Goal: Obtain resource: Download file/media

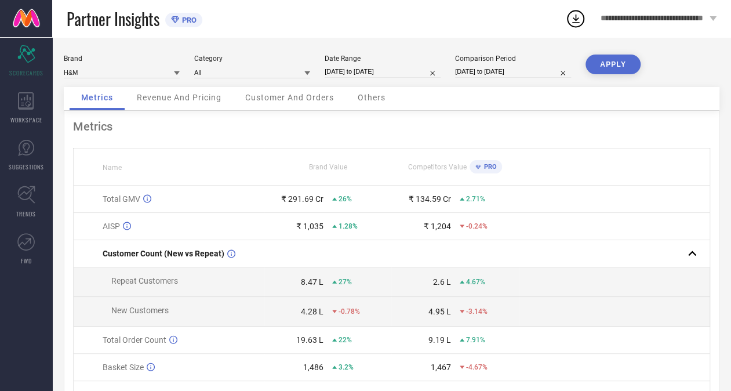
click at [307, 98] on span "Customer And Orders" at bounding box center [289, 97] width 89 height 9
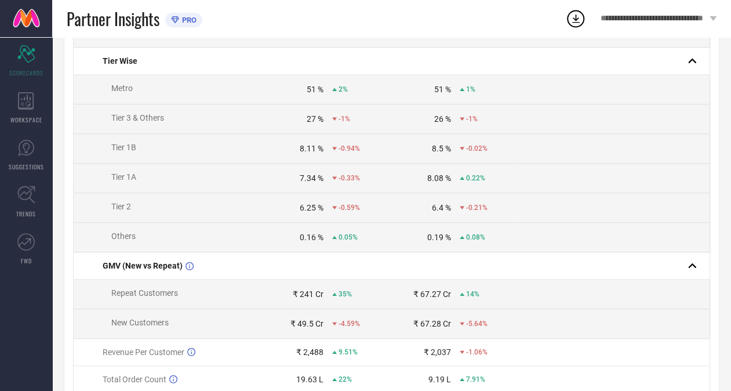
scroll to position [566, 0]
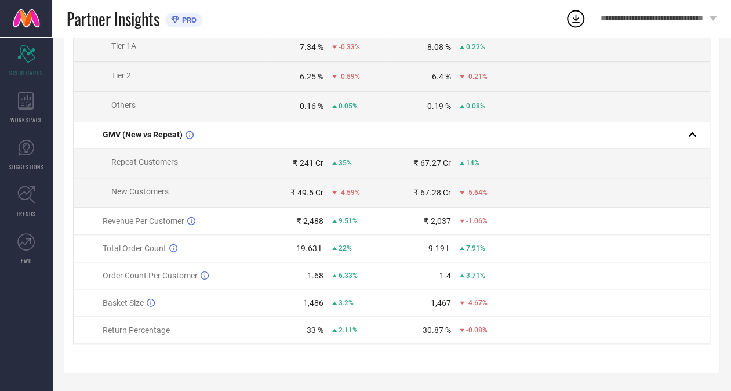
click at [307, 329] on div "33 %" at bounding box center [315, 329] width 17 height 9
drag, startPoint x: 307, startPoint y: 329, endPoint x: 417, endPoint y: 321, distance: 110.4
click at [417, 321] on td "30.87 % -0.08%" at bounding box center [454, 329] width 127 height 27
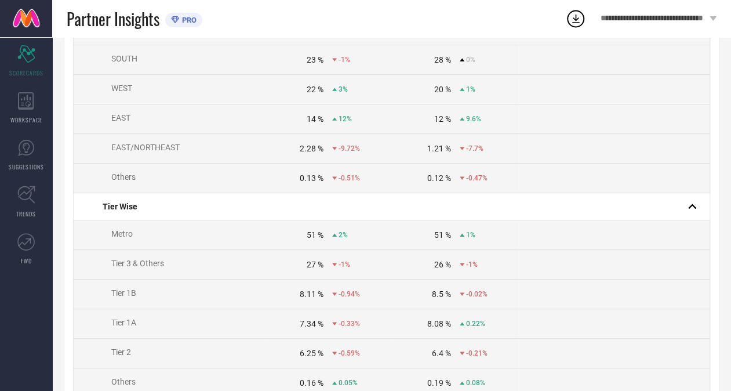
scroll to position [0, 0]
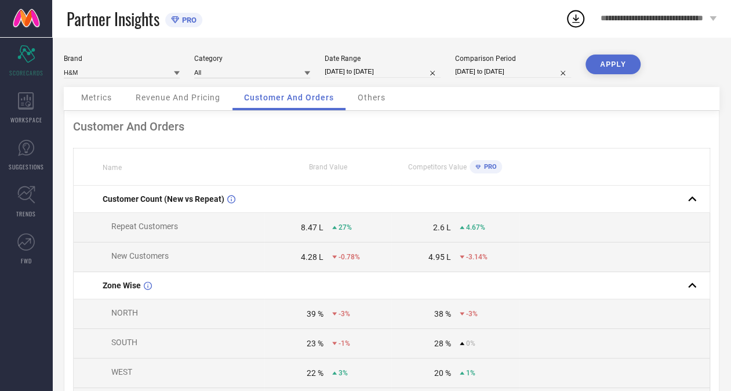
click at [373, 96] on span "Others" at bounding box center [372, 97] width 28 height 9
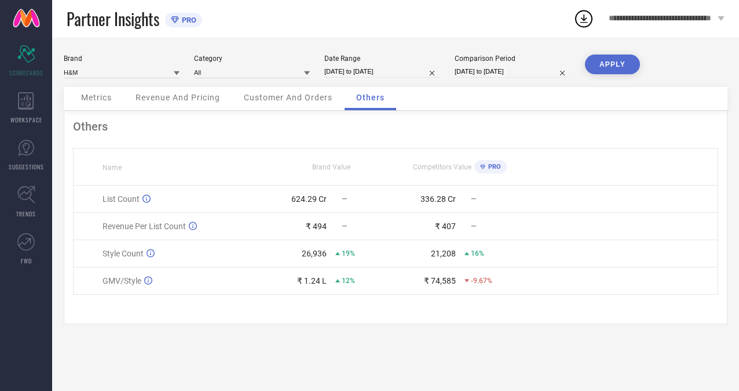
click at [301, 100] on span "Customer And Orders" at bounding box center [288, 97] width 89 height 9
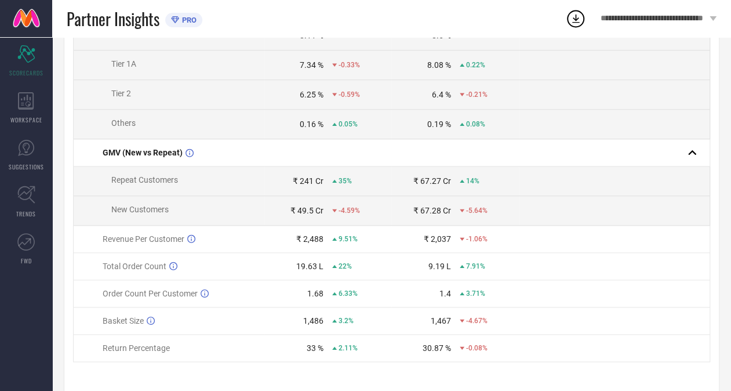
scroll to position [566, 0]
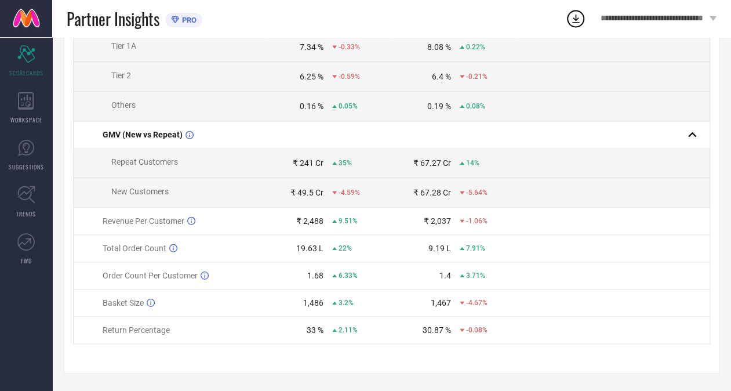
click at [511, 228] on td "₹ 2,037 -1.06%" at bounding box center [454, 220] width 127 height 27
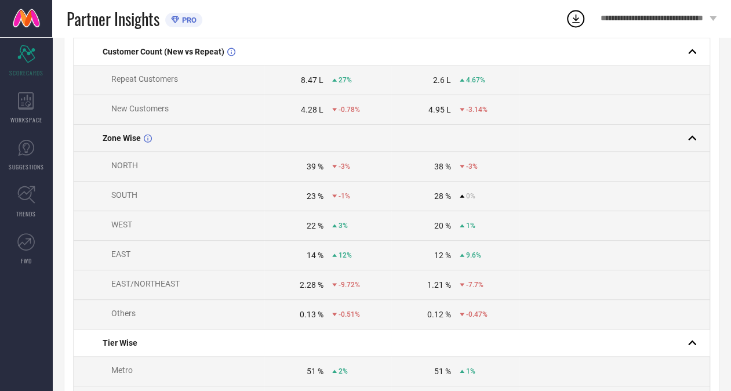
scroll to position [0, 0]
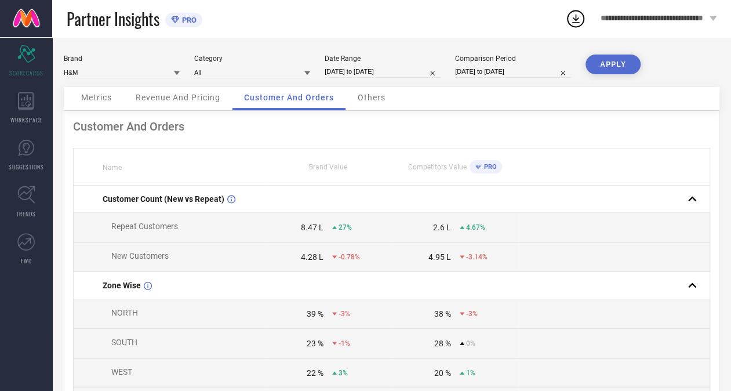
click at [93, 100] on span "Metrics" at bounding box center [96, 97] width 31 height 9
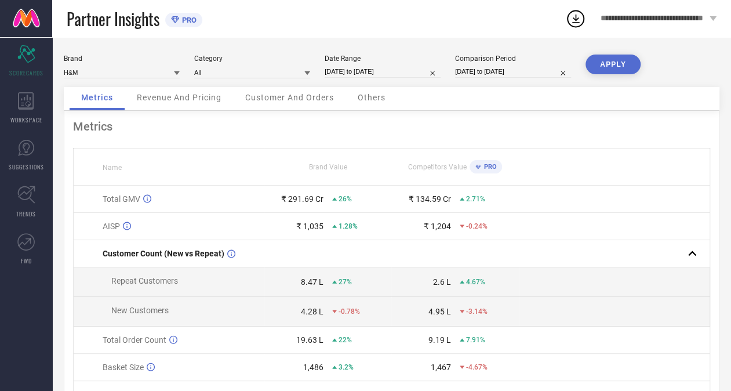
click at [196, 95] on span "Revenue And Pricing" at bounding box center [179, 97] width 85 height 9
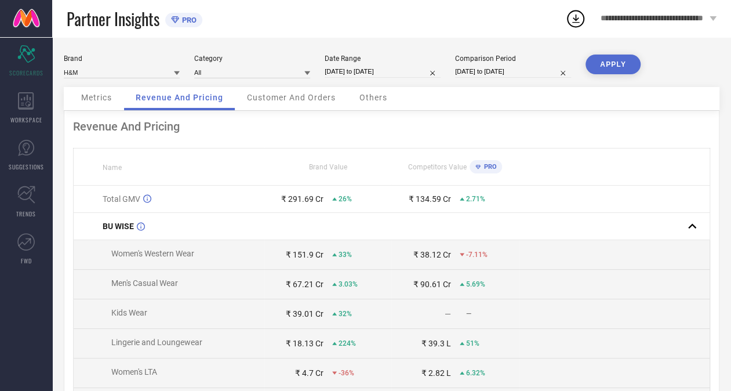
click at [286, 102] on span "Customer And Orders" at bounding box center [291, 97] width 89 height 9
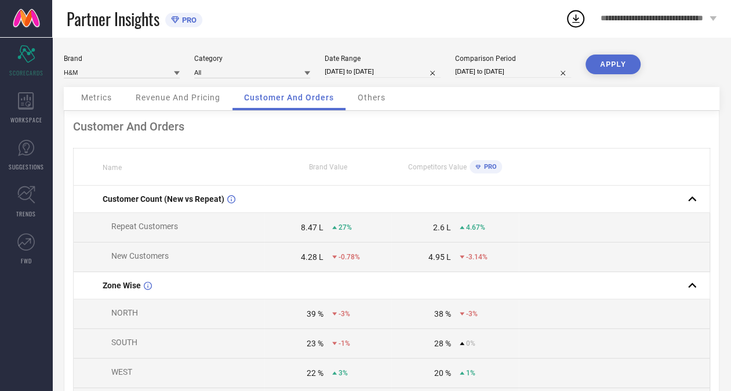
click at [369, 96] on span "Others" at bounding box center [372, 97] width 28 height 9
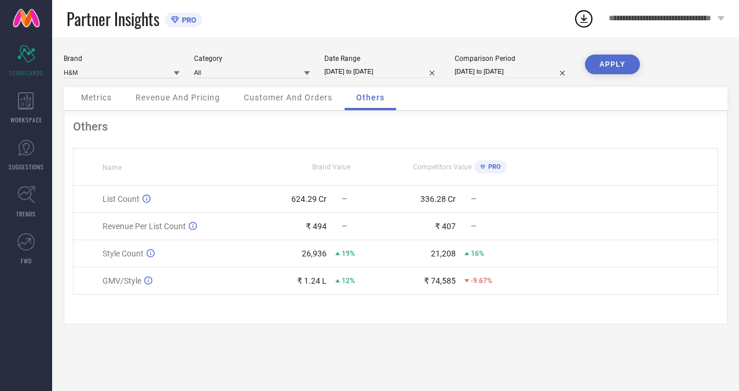
click at [119, 96] on div "Metrics" at bounding box center [97, 98] width 54 height 23
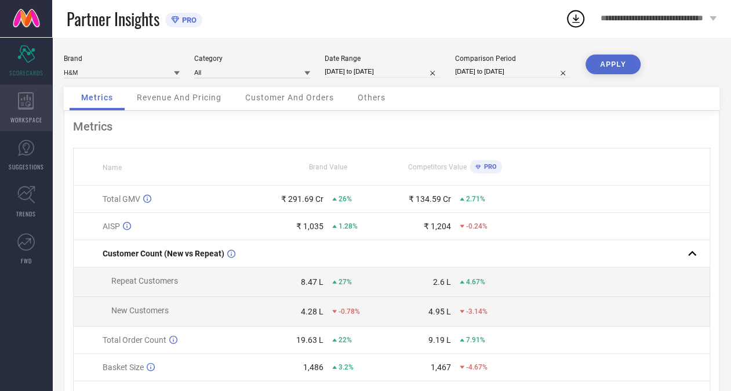
click at [36, 104] on div "WORKSPACE" at bounding box center [26, 108] width 52 height 46
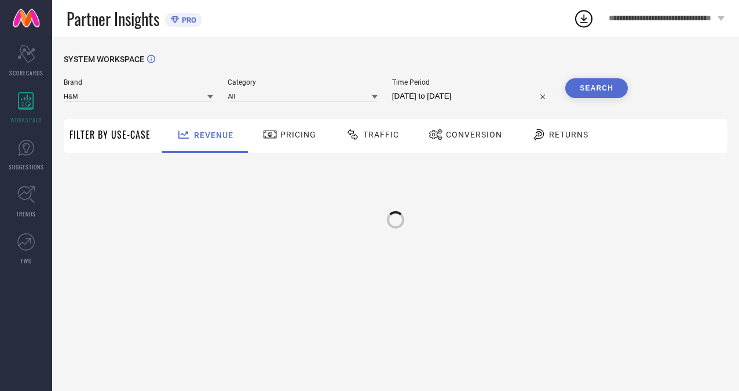
type input "H&M"
type input "All"
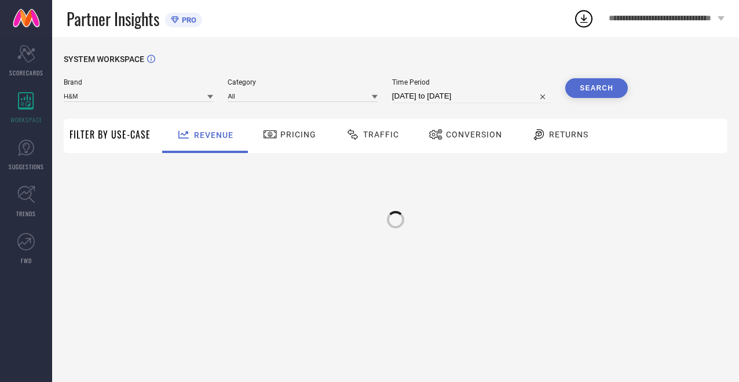
click at [421, 97] on input "[DATE] to [DATE]" at bounding box center [471, 96] width 159 height 14
select select "7"
select select "2025"
select select "8"
select select "2025"
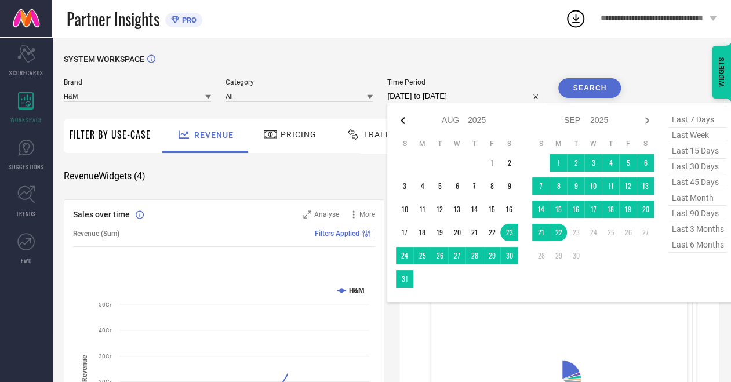
click at [404, 119] on icon at bounding box center [402, 120] width 4 height 7
select select "6"
select select "2025"
select select "7"
select select "2025"
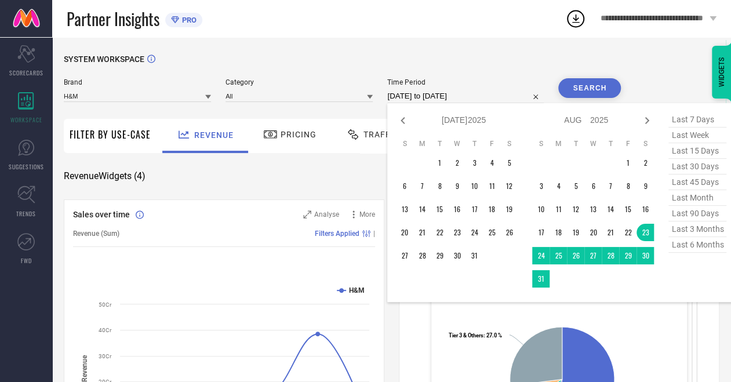
click at [404, 119] on icon at bounding box center [402, 120] width 4 height 7
select select "5"
select select "2025"
select select "6"
select select "2025"
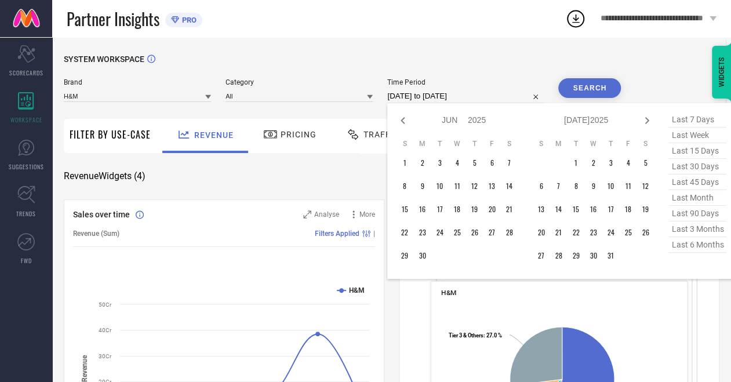
click at [404, 119] on icon at bounding box center [402, 120] width 4 height 7
select select "4"
select select "2025"
select select "5"
select select "2025"
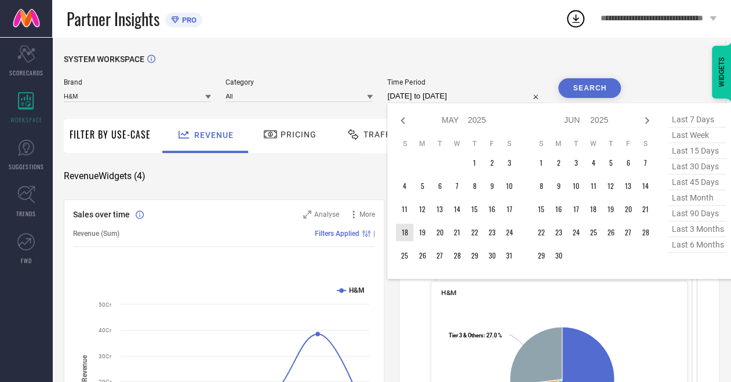
type input "After [DATE]"
click at [406, 237] on td "18" at bounding box center [404, 232] width 17 height 17
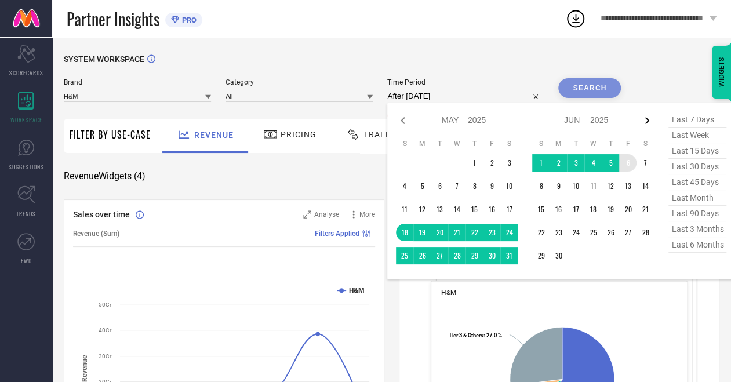
click at [652, 117] on icon at bounding box center [647, 121] width 14 height 14
select select "5"
select select "2025"
select select "6"
select select "2025"
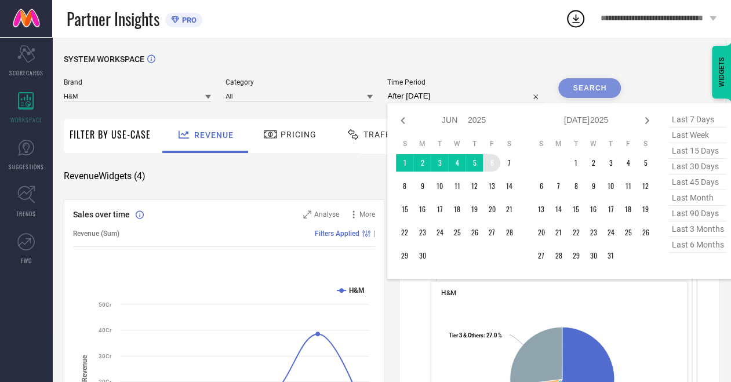
click at [652, 117] on icon at bounding box center [647, 121] width 14 height 14
select select "6"
select select "2025"
select select "7"
select select "2025"
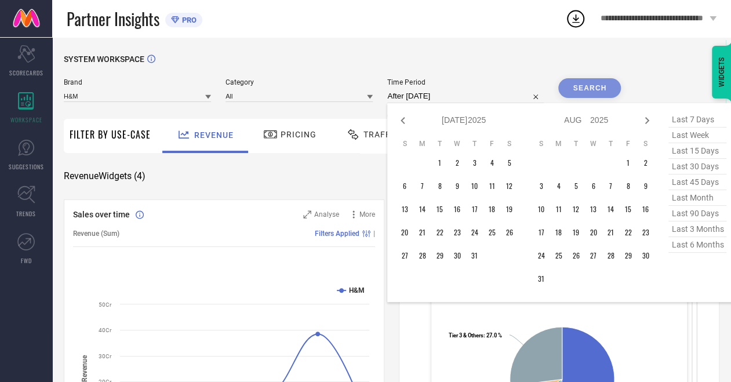
click at [652, 117] on icon at bounding box center [647, 121] width 14 height 14
select select "7"
select select "2025"
select select "8"
select select "2025"
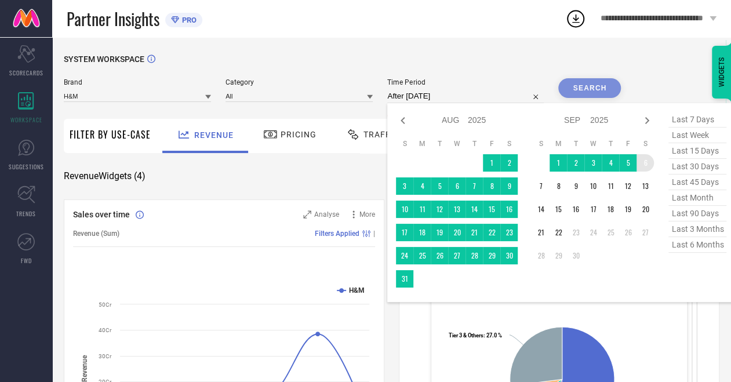
type input "[DATE] to [DATE]"
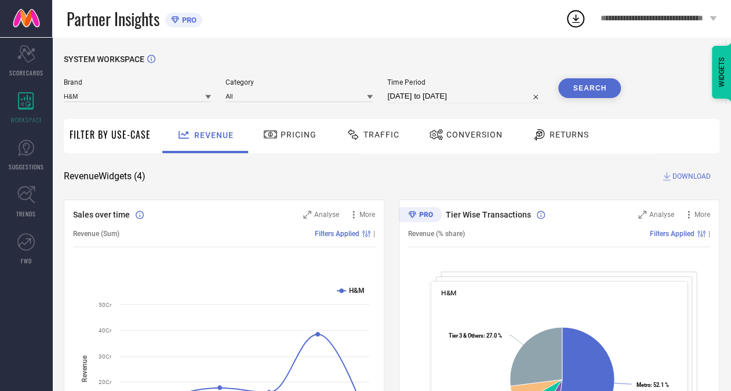
click at [576, 87] on button "Search" at bounding box center [589, 88] width 63 height 20
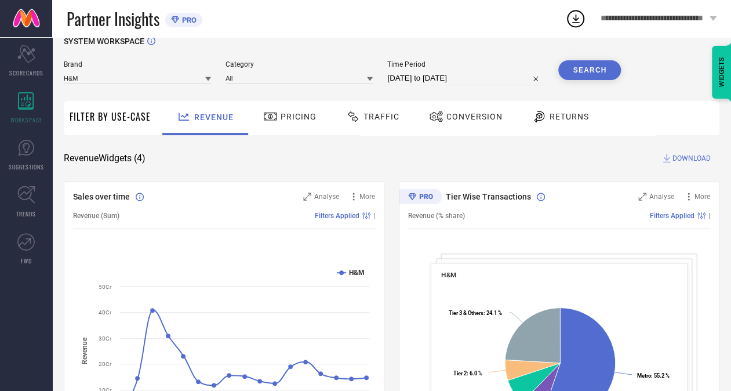
scroll to position [19, 0]
click at [444, 123] on div "Conversion" at bounding box center [465, 116] width 79 height 20
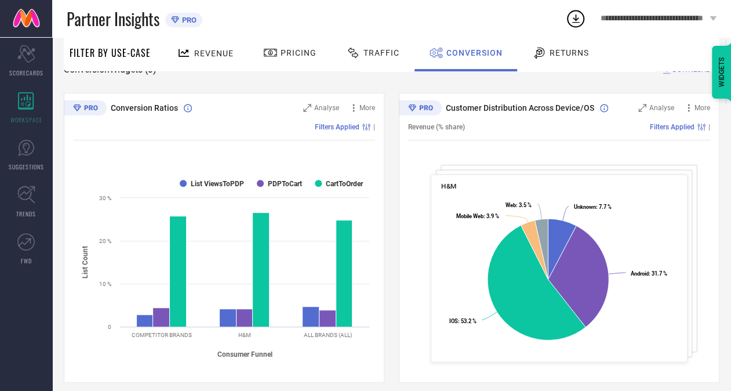
scroll to position [0, 0]
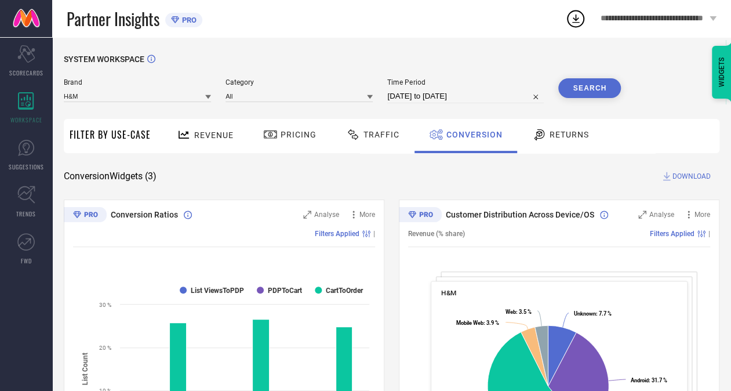
click at [677, 173] on span "DOWNLOAD" at bounding box center [691, 176] width 38 height 12
click at [575, 15] on icon at bounding box center [575, 18] width 21 height 21
click at [374, 139] on span "Traffic" at bounding box center [381, 134] width 36 height 9
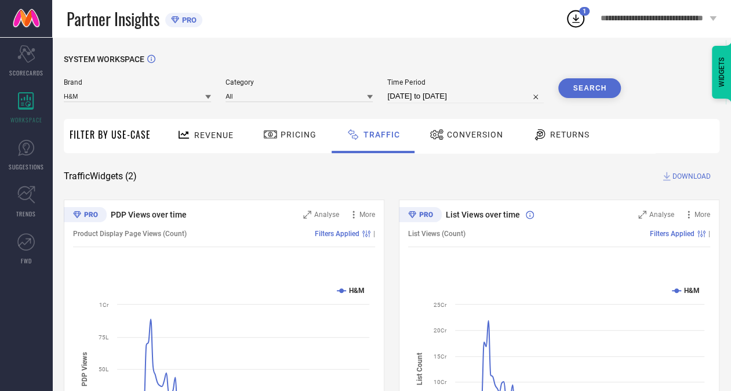
click at [709, 174] on span "DOWNLOAD" at bounding box center [691, 176] width 38 height 12
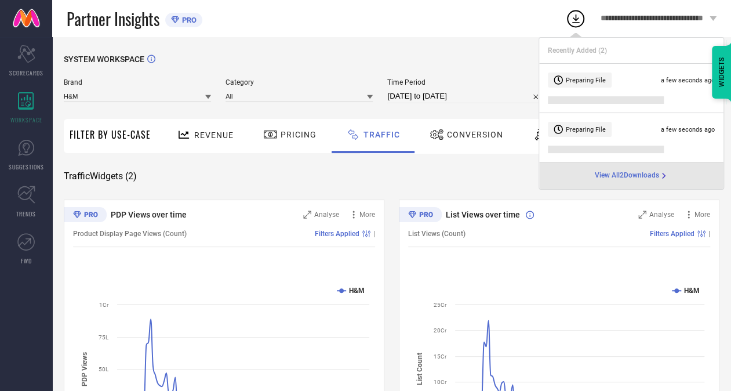
click at [465, 169] on div "SYSTEM WORKSPACE Brand H&M Category All Time Period [DATE] to [DATE] Search Fil…" at bounding box center [391, 271] width 655 height 435
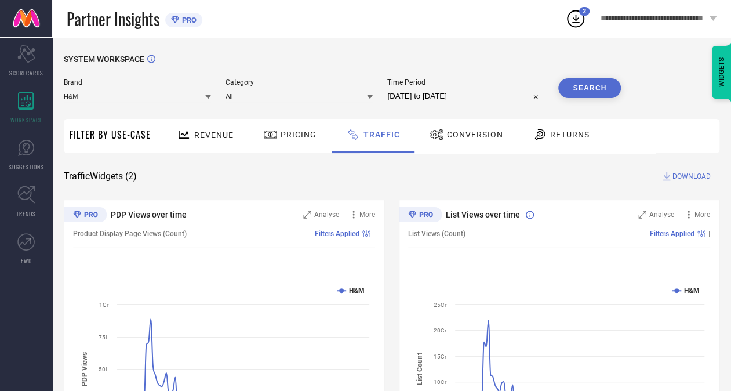
click at [559, 141] on div "Returns" at bounding box center [561, 135] width 63 height 20
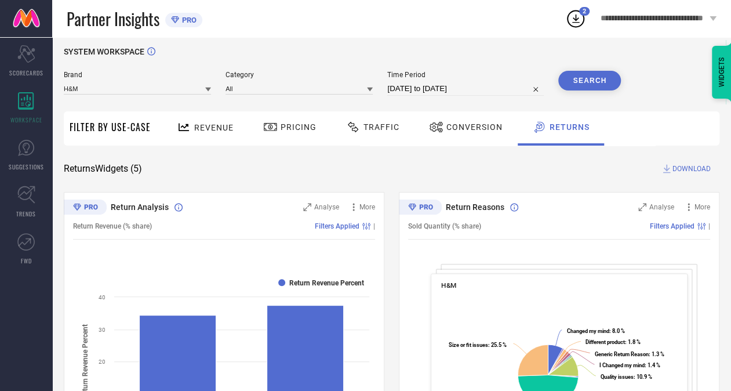
scroll to position [7, 0]
click at [691, 165] on span "DOWNLOAD" at bounding box center [691, 169] width 38 height 12
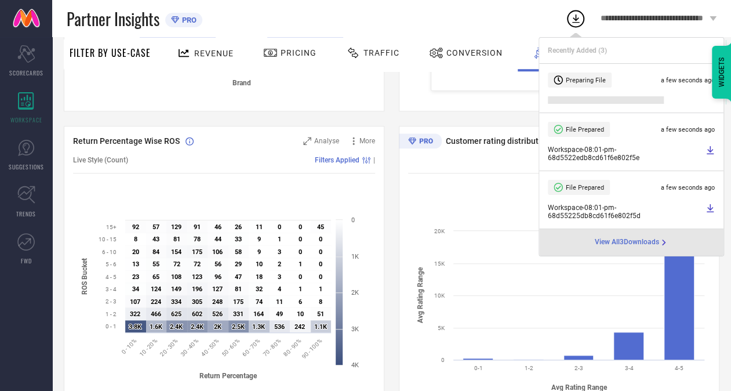
scroll to position [412, 0]
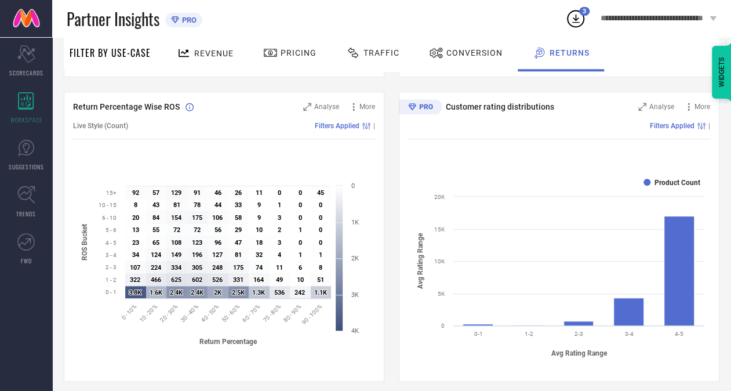
click at [427, 78] on div "Return Analysis Analyse More Return Revenue (% share) Filters Applied | Created…" at bounding box center [391, 236] width 655 height 898
click at [575, 16] on icon at bounding box center [576, 18] width 8 height 9
click at [495, 79] on div "Return Analysis Analyse More Return Revenue (% share) Filters Applied | Created…" at bounding box center [391, 236] width 655 height 898
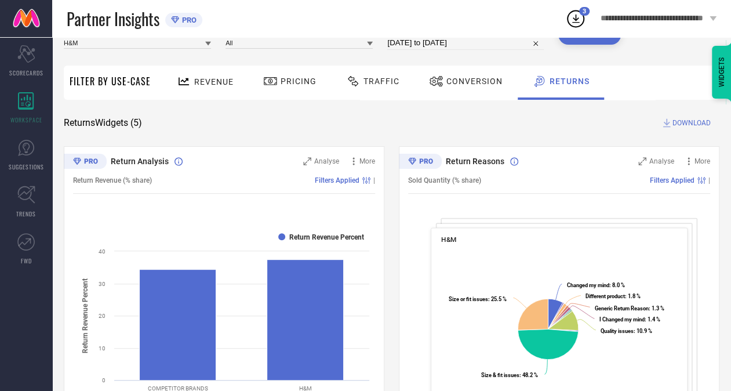
scroll to position [52, 0]
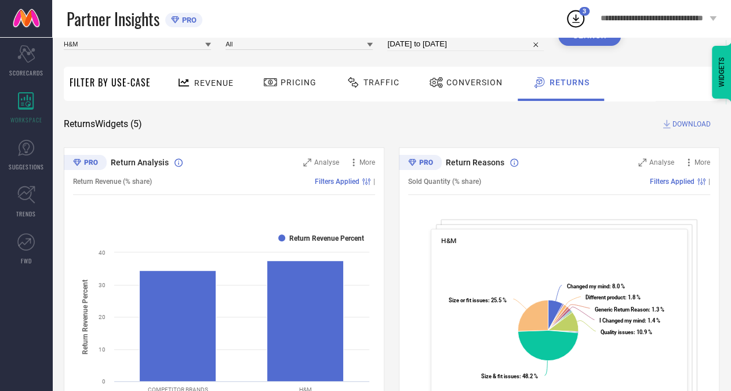
click at [577, 18] on icon at bounding box center [576, 18] width 8 height 9
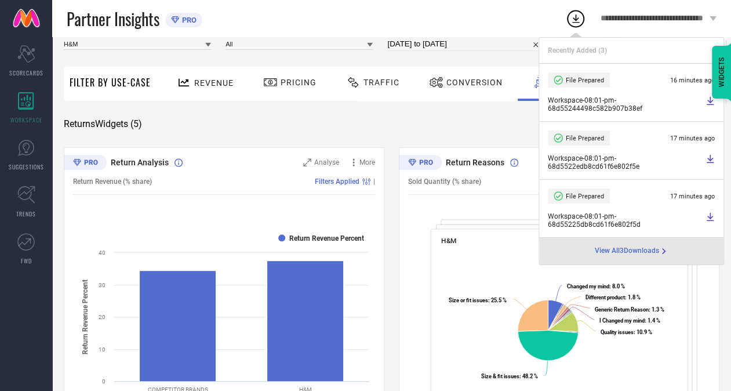
click at [709, 216] on icon at bounding box center [709, 217] width 7 height 8
click at [708, 155] on icon at bounding box center [709, 158] width 9 height 9
click at [705, 103] on icon at bounding box center [709, 100] width 9 height 9
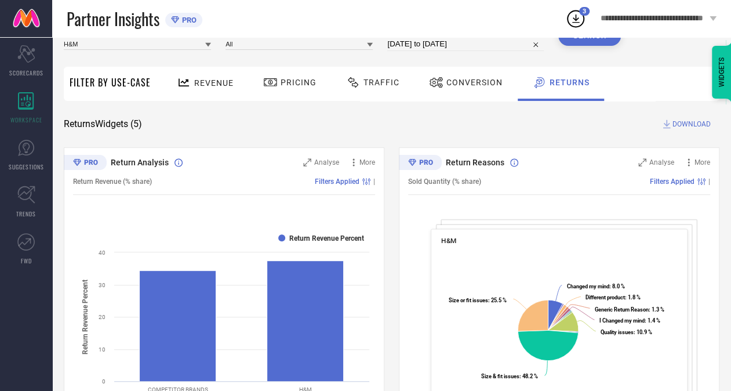
click at [696, 32] on div "WIDGETS" at bounding box center [704, 42] width 53 height 20
click at [570, 27] on icon at bounding box center [575, 18] width 21 height 21
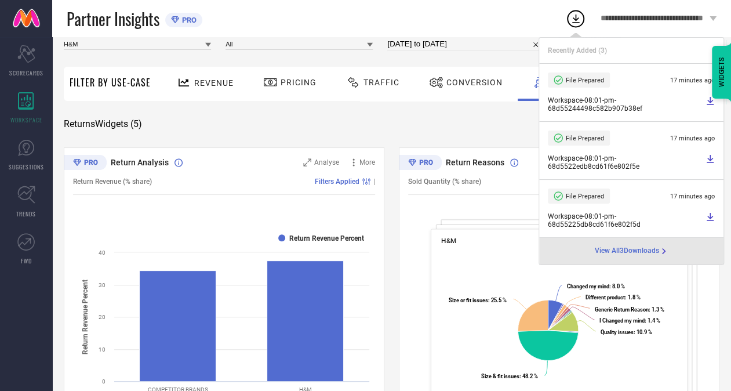
click at [614, 250] on span "View All 3 Downloads" at bounding box center [627, 250] width 64 height 9
